Goal: Task Accomplishment & Management: Use online tool/utility

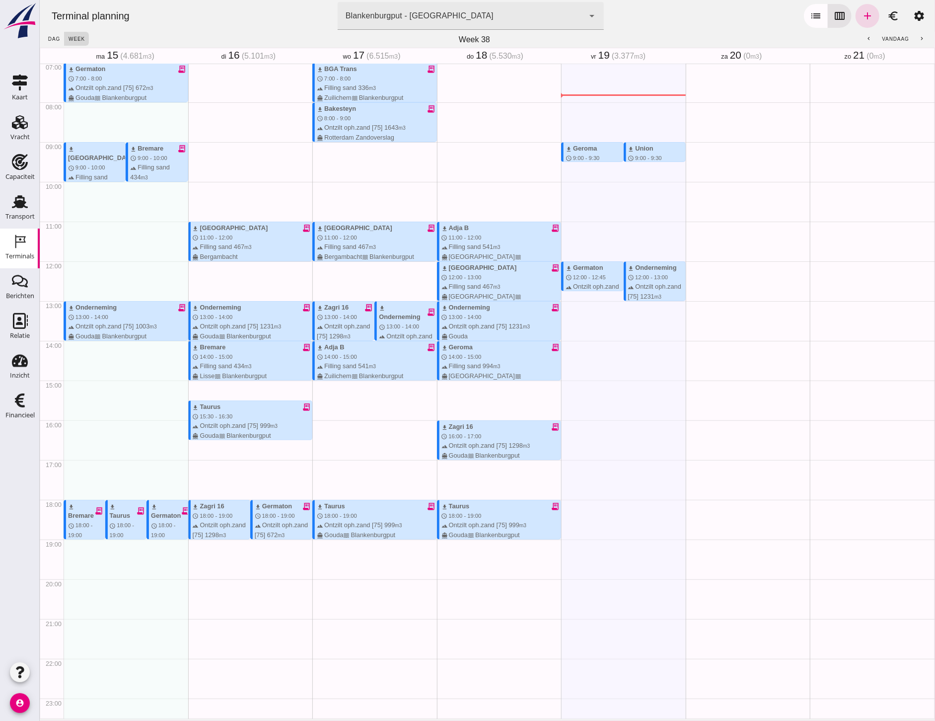
scroll to position [298, 0]
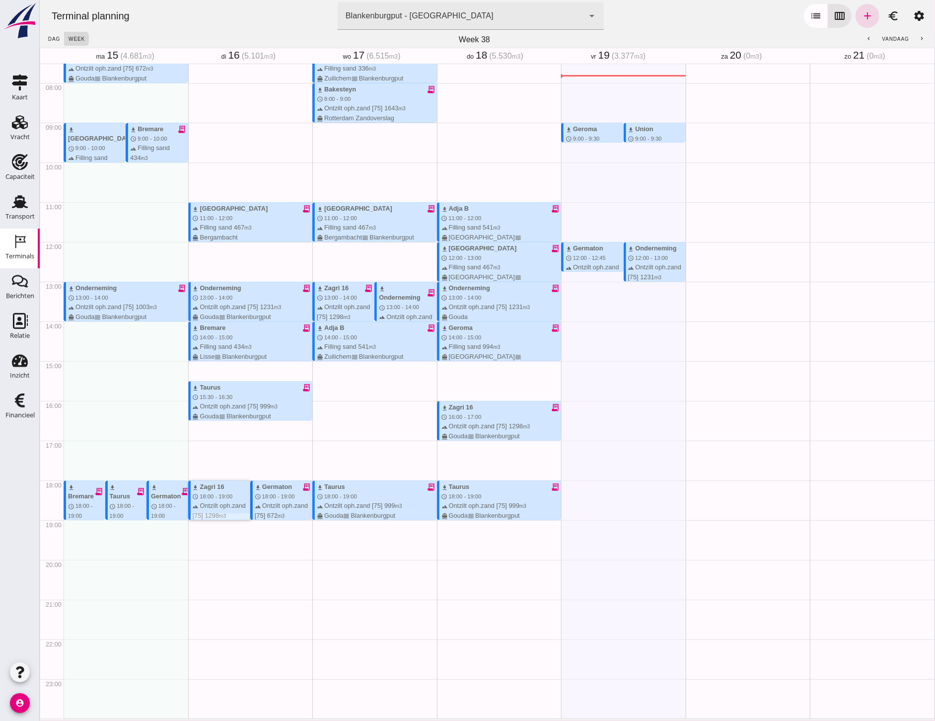
click at [221, 493] on span "18:00 - 19:00" at bounding box center [215, 496] width 33 height 6
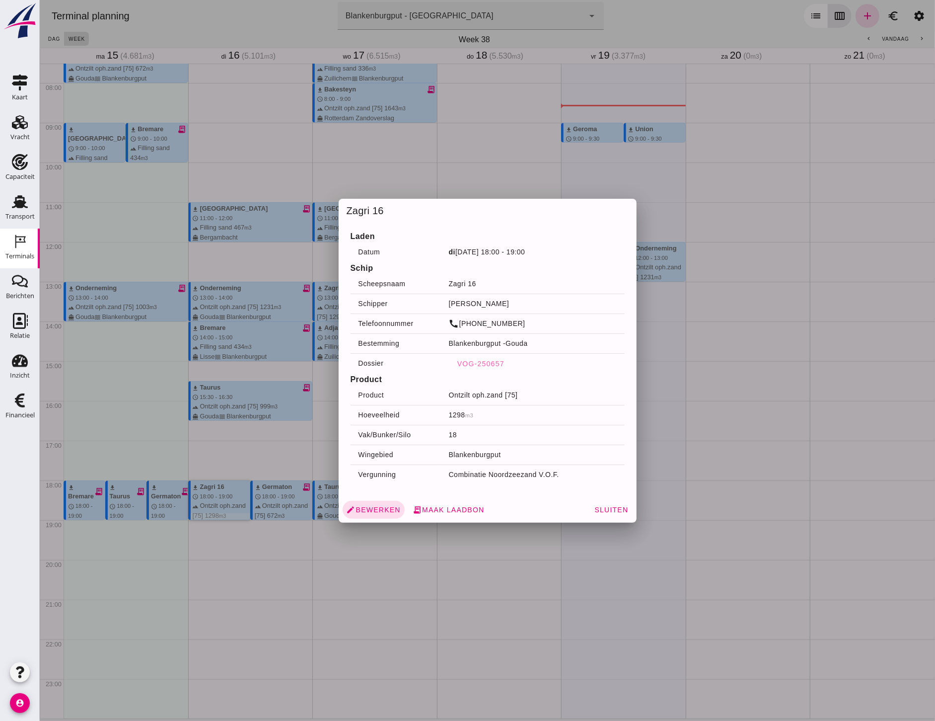
click at [250, 472] on div at bounding box center [486, 360] width 895 height 721
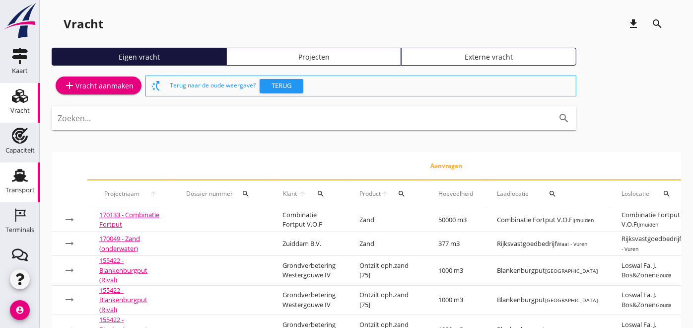
click at [14, 180] on use at bounding box center [20, 175] width 16 height 13
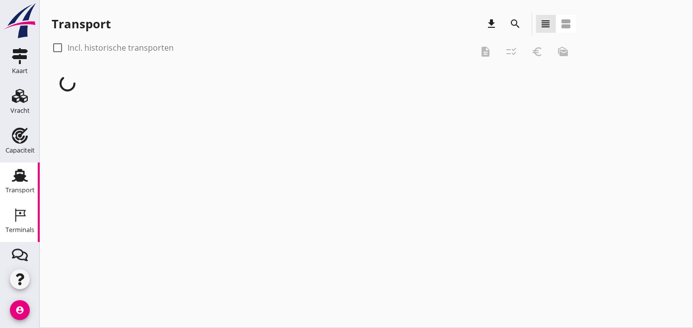
click at [21, 216] on use at bounding box center [20, 214] width 10 height 13
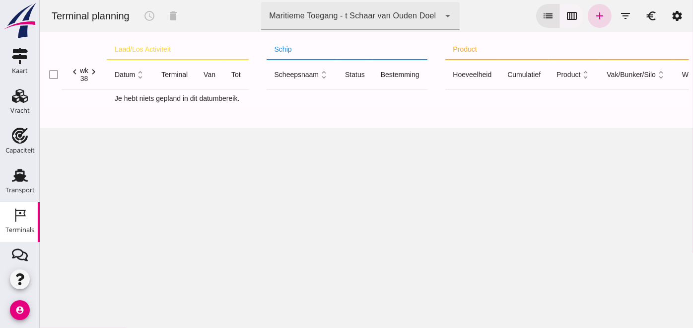
click at [566, 15] on icon "calendar_view_week" at bounding box center [572, 16] width 12 height 12
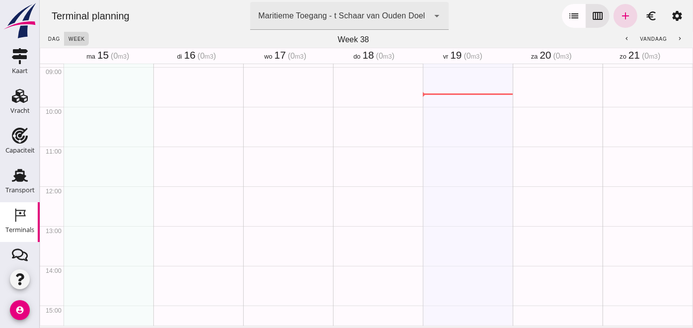
scroll to position [358, 0]
click at [624, 37] on button "chevron_left" at bounding box center [627, 39] width 18 height 14
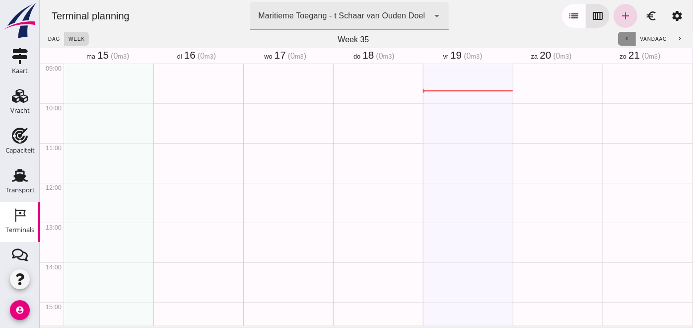
click at [624, 37] on button "chevron_left" at bounding box center [627, 39] width 18 height 14
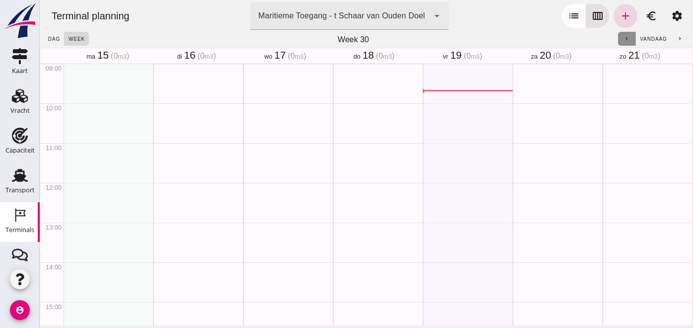
click at [624, 37] on button "chevron_left" at bounding box center [627, 39] width 18 height 14
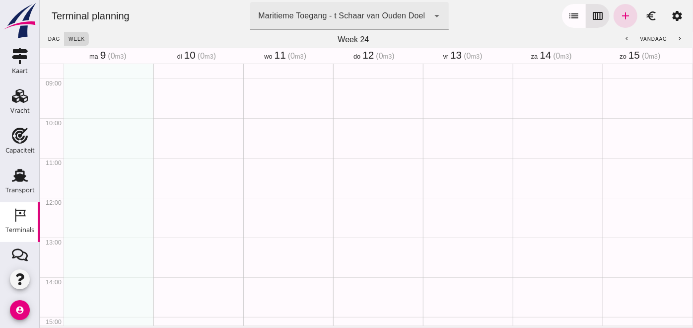
scroll to position [320, 0]
click at [673, 42] on button "chevron_right" at bounding box center [680, 39] width 18 height 14
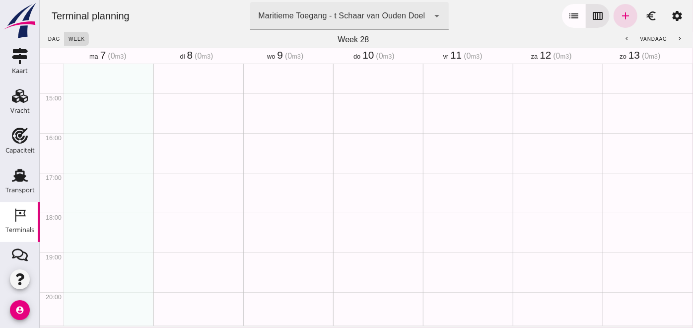
scroll to position [577, 0]
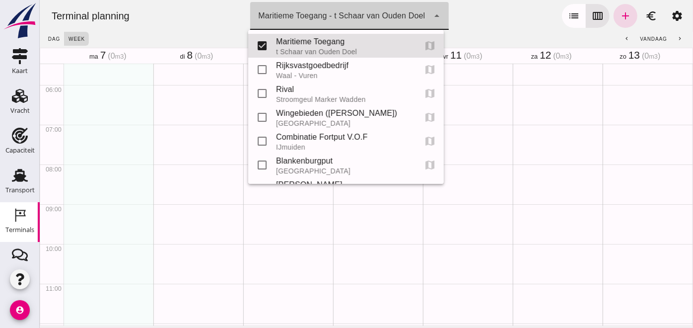
click at [313, 5] on div "Maritieme Toegang - t Schaar van Ouden Doel 453b08e2-5afb-49e8-a076-b9bc6000f457" at bounding box center [339, 16] width 179 height 28
click at [266, 161] on input "checkbox" at bounding box center [262, 165] width 20 height 20
checkbox input "true"
type input "453b08e2-5afb-49e8-a076-b9bc6000f457, e6c78bfd-e3f1-4bb9-b01e-b37ce3668b52"
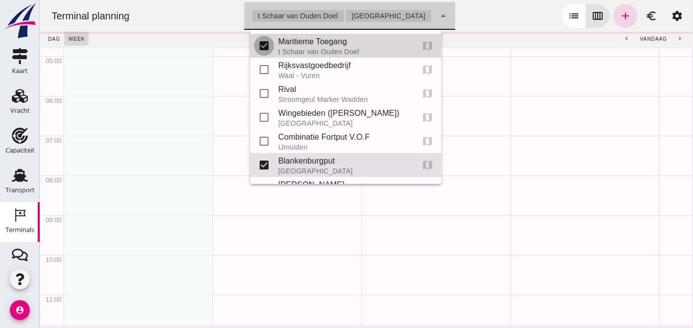
click at [264, 51] on input "checkbox" at bounding box center [264, 46] width 20 height 20
checkbox input "false"
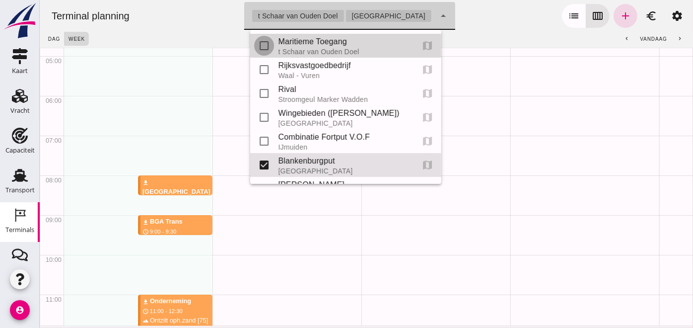
type input "e6c78bfd-e3f1-4bb9-b01e-b37ce3668b52"
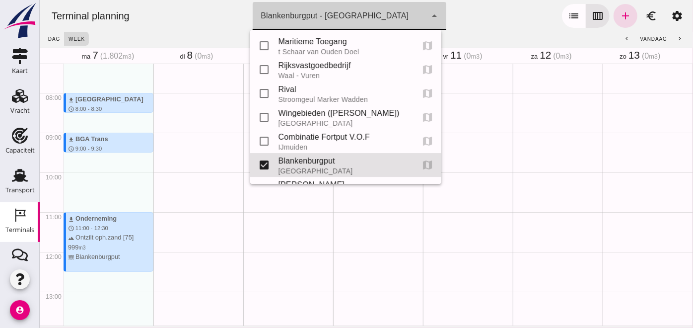
scroll to position [293, 0]
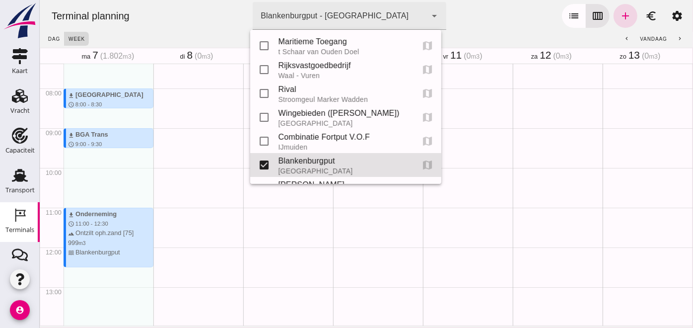
click at [504, 21] on div "Terminal planning terminal Blankenburgput - Rotterdam e6c78bfd-e3f1-4bb9-b01e-b…" at bounding box center [366, 16] width 646 height 32
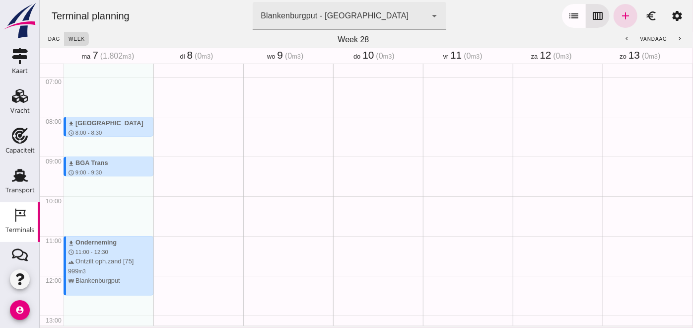
scroll to position [279, 0]
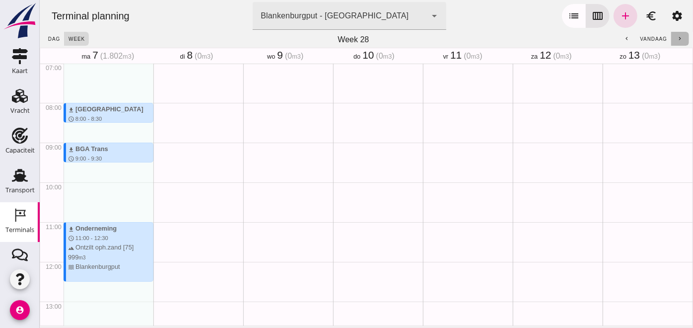
click at [671, 42] on button "chevron_right" at bounding box center [680, 39] width 18 height 14
